Goal: Check status: Check status

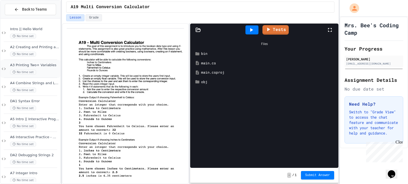
click at [36, 63] on span "A3 Printing Two+ Variables" at bounding box center [34, 65] width 49 height 5
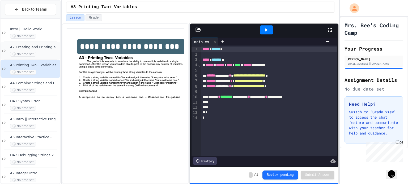
click at [47, 53] on div "No time set" at bounding box center [34, 54] width 49 height 5
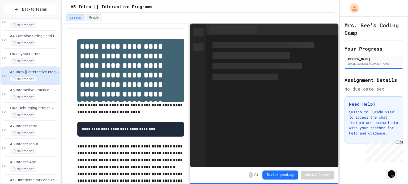
scroll to position [48, 0]
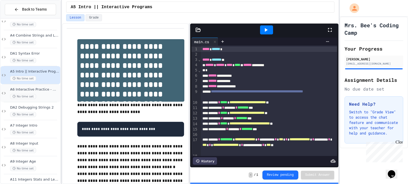
click at [40, 88] on span "A6 Interactive Practice - Who Are You?" at bounding box center [34, 90] width 49 height 5
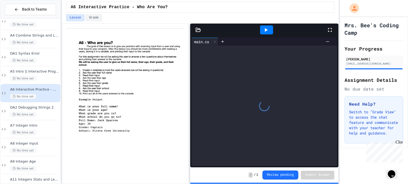
click at [40, 109] on span "DA2 Debugging Strings 2" at bounding box center [34, 108] width 49 height 5
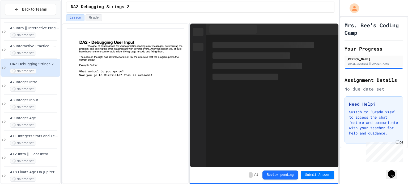
scroll to position [92, 0]
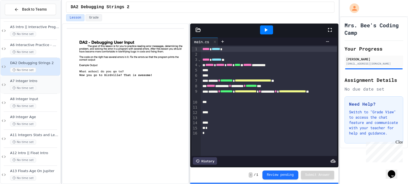
click at [36, 88] on div "No time set" at bounding box center [34, 88] width 49 height 5
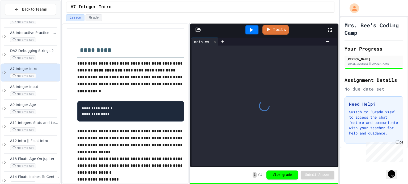
scroll to position [107, 0]
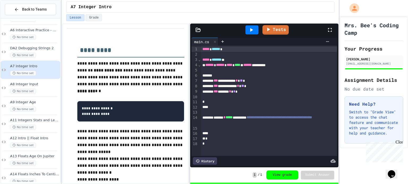
click at [36, 88] on div "A8 Integer Input No time set" at bounding box center [34, 88] width 49 height 12
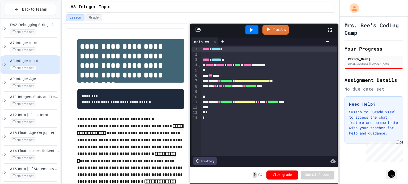
scroll to position [131, 0]
click at [51, 79] on span "A9 Integer Age" at bounding box center [34, 78] width 49 height 5
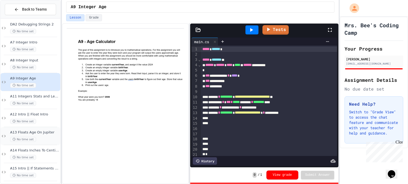
click at [43, 139] on div "No time set" at bounding box center [34, 139] width 49 height 5
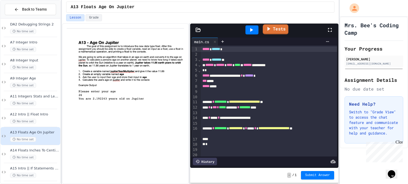
click at [280, 34] on div "Tests" at bounding box center [266, 30] width 121 height 14
click at [281, 31] on link "Tests" at bounding box center [275, 29] width 24 height 10
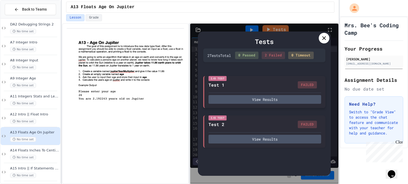
click at [286, 105] on div "I/O Test Test 1 FAILED View Results" at bounding box center [264, 92] width 122 height 32
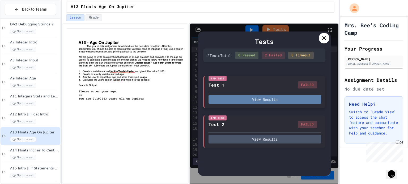
click at [283, 99] on button "View Results" at bounding box center [264, 99] width 113 height 9
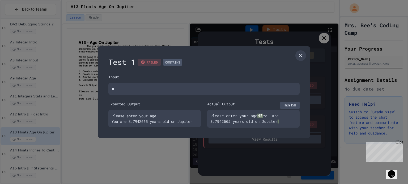
click at [290, 102] on button "Hide Diff" at bounding box center [289, 105] width 19 height 7
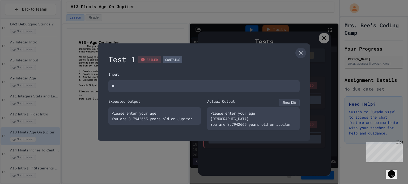
click at [290, 102] on button "Show Diff" at bounding box center [289, 102] width 21 height 7
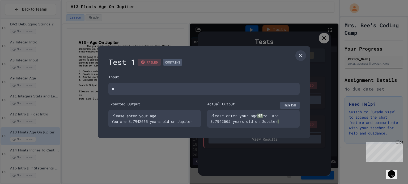
click at [290, 102] on button "Hide Diff" at bounding box center [289, 105] width 19 height 7
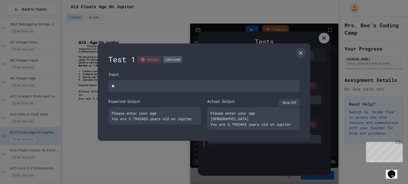
click at [290, 102] on button "Show Diff" at bounding box center [289, 102] width 21 height 7
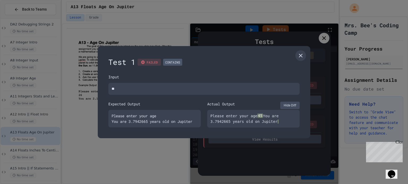
click at [290, 102] on button "Hide Diff" at bounding box center [289, 105] width 19 height 7
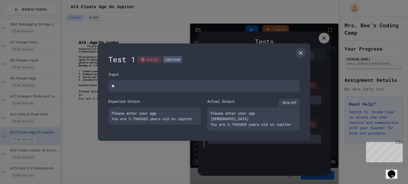
click at [290, 102] on button "Show Diff" at bounding box center [289, 102] width 21 height 7
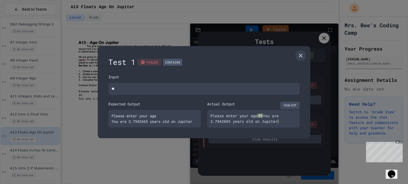
click at [290, 102] on button "Hide Diff" at bounding box center [289, 105] width 19 height 7
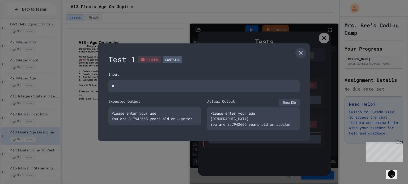
click at [290, 102] on button "Show Diff" at bounding box center [289, 102] width 21 height 7
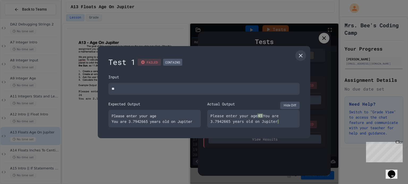
click at [290, 102] on button "Hide Diff" at bounding box center [289, 105] width 19 height 7
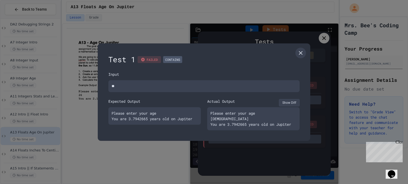
click at [290, 102] on button "Show Diff" at bounding box center [289, 102] width 21 height 7
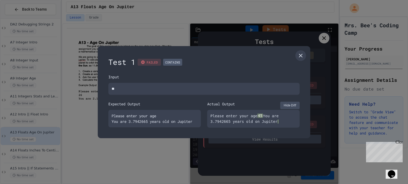
click at [290, 102] on button "Hide Diff" at bounding box center [289, 105] width 19 height 7
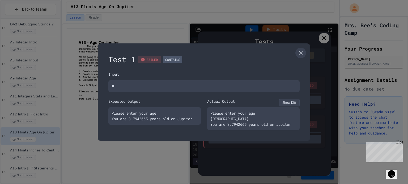
click at [290, 102] on button "Show Diff" at bounding box center [289, 102] width 21 height 7
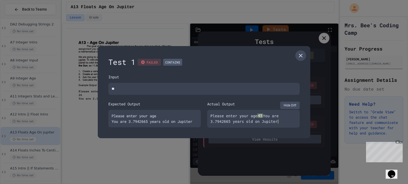
click at [304, 51] on link at bounding box center [300, 55] width 11 height 11
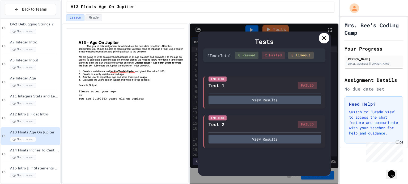
click at [326, 41] on icon at bounding box center [324, 38] width 6 height 6
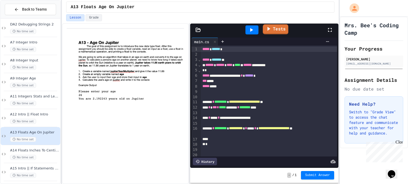
click at [282, 27] on link "Tests" at bounding box center [275, 29] width 25 height 10
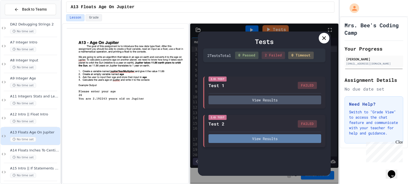
click at [269, 139] on button "View Results" at bounding box center [264, 139] width 113 height 9
type textarea "*"
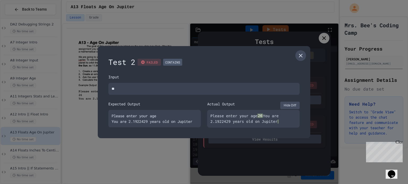
click at [299, 53] on icon at bounding box center [300, 56] width 6 height 6
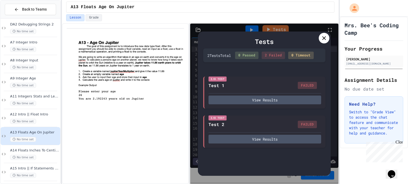
click at [319, 37] on div at bounding box center [324, 38] width 11 height 11
